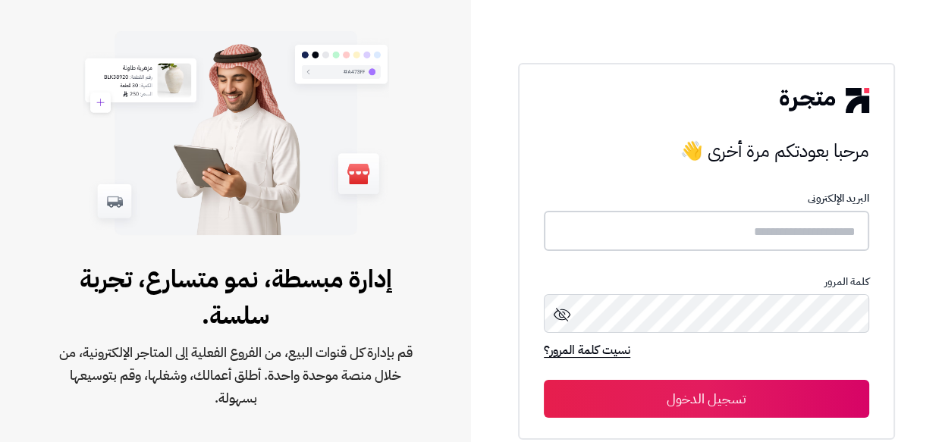
type input "**********"
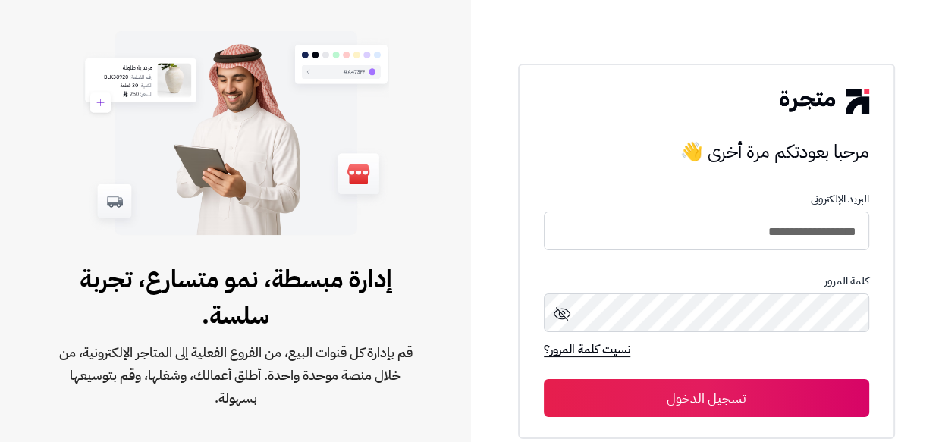
click at [720, 400] on button "تسجيل الدخول" at bounding box center [706, 398] width 325 height 38
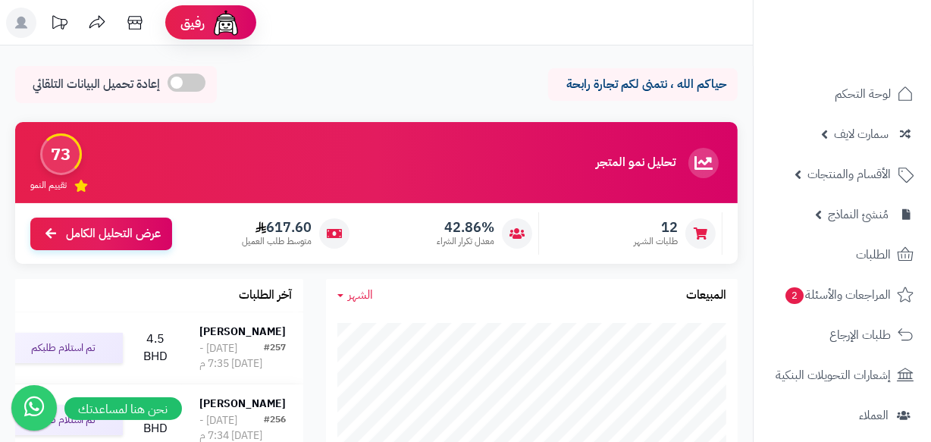
click at [423, 86] on div "حياكم الله ، نتمنى لكم تجارة رابحة إعادة تحميل البيانات التلقائي" at bounding box center [376, 88] width 723 height 45
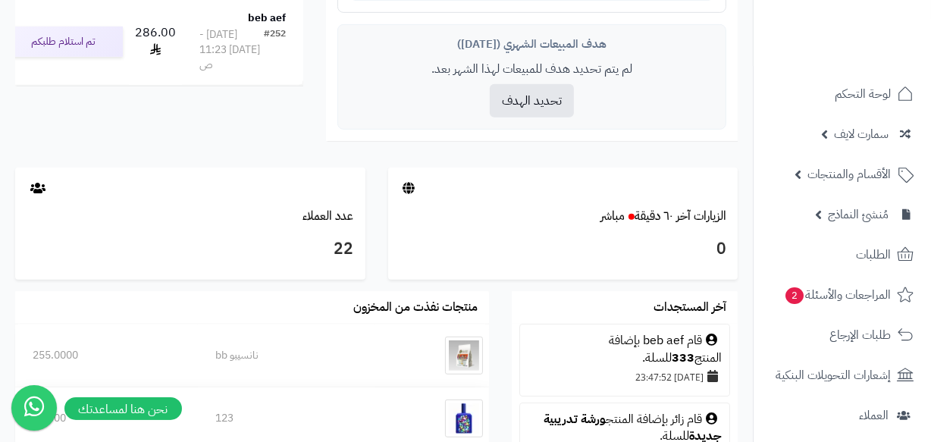
scroll to position [826, 0]
